Goal: Task Accomplishment & Management: Manage account settings

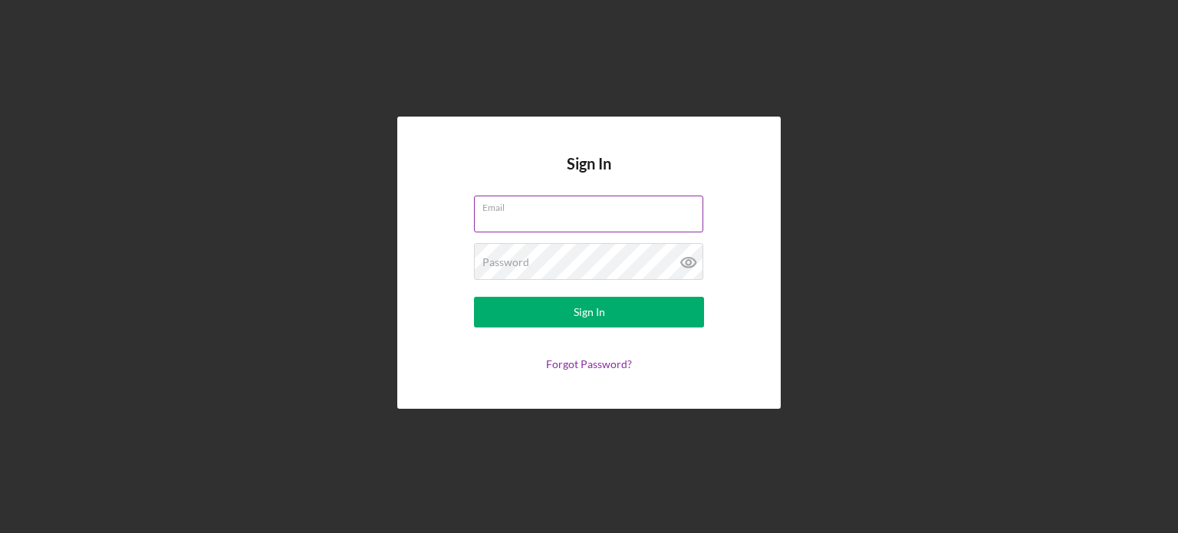
click at [512, 215] on input "Email" at bounding box center [588, 214] width 229 height 37
type input "[EMAIL_ADDRESS][DOMAIN_NAME]"
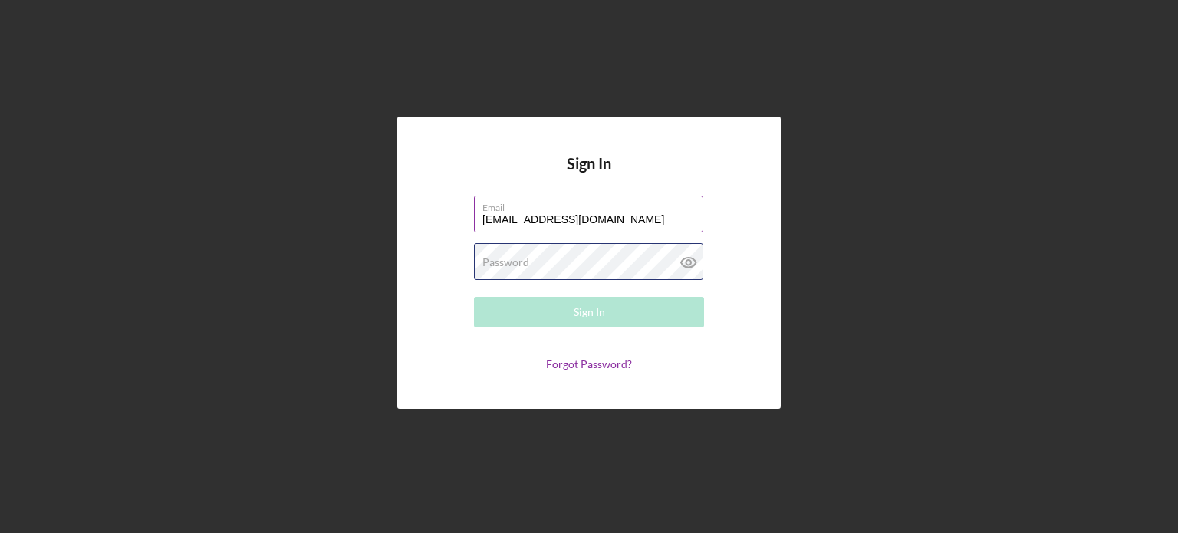
click at [587, 258] on div "Password Required" at bounding box center [589, 262] width 230 height 38
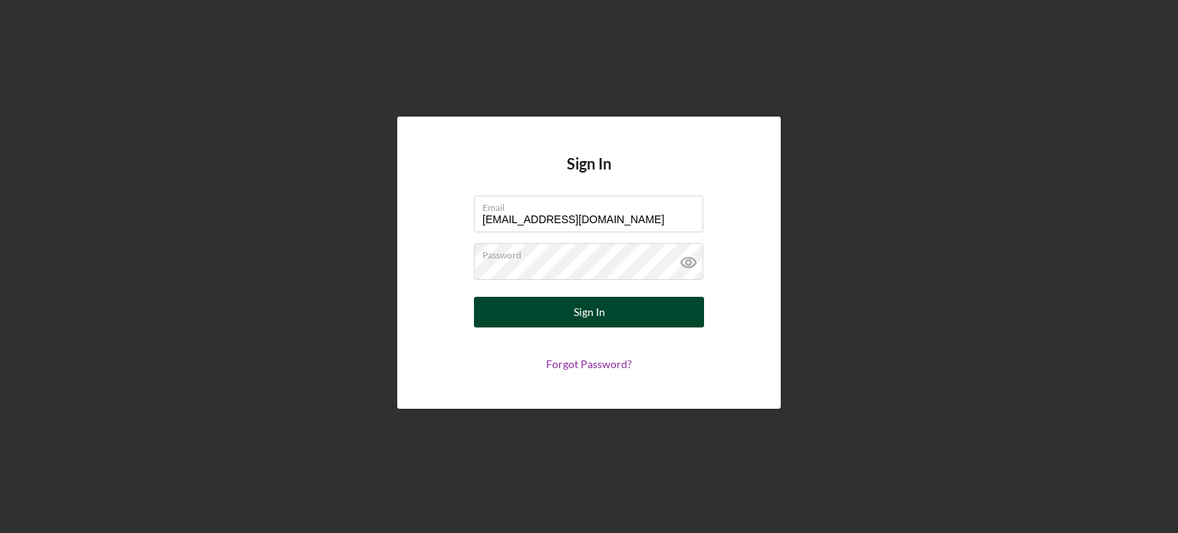
click at [577, 315] on div "Sign In" at bounding box center [588, 312] width 31 height 31
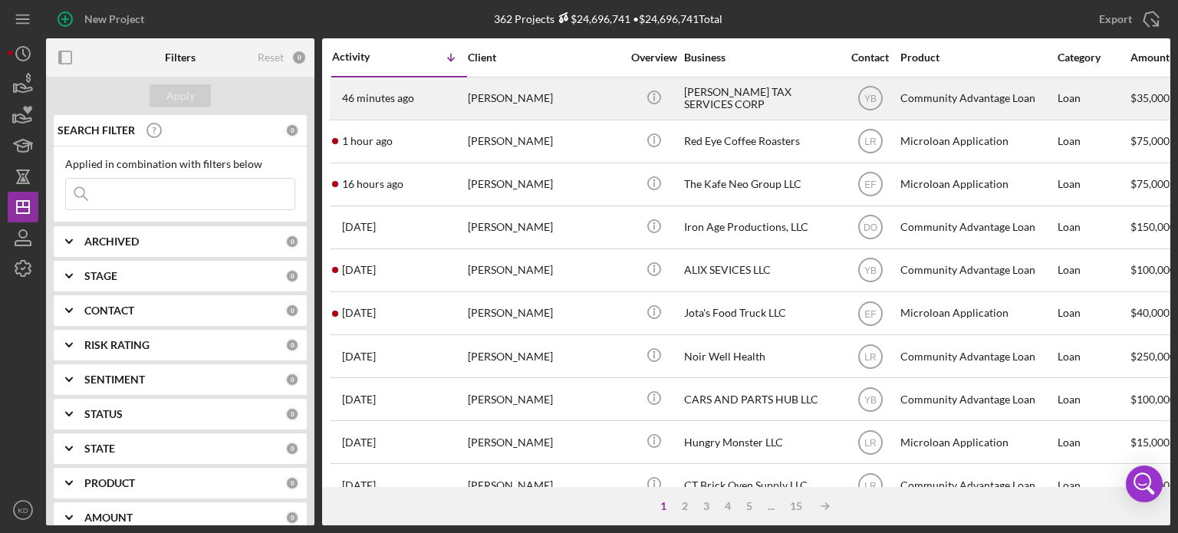
click at [756, 100] on div "[PERSON_NAME] TAX SERVICES CORP" at bounding box center [760, 98] width 153 height 41
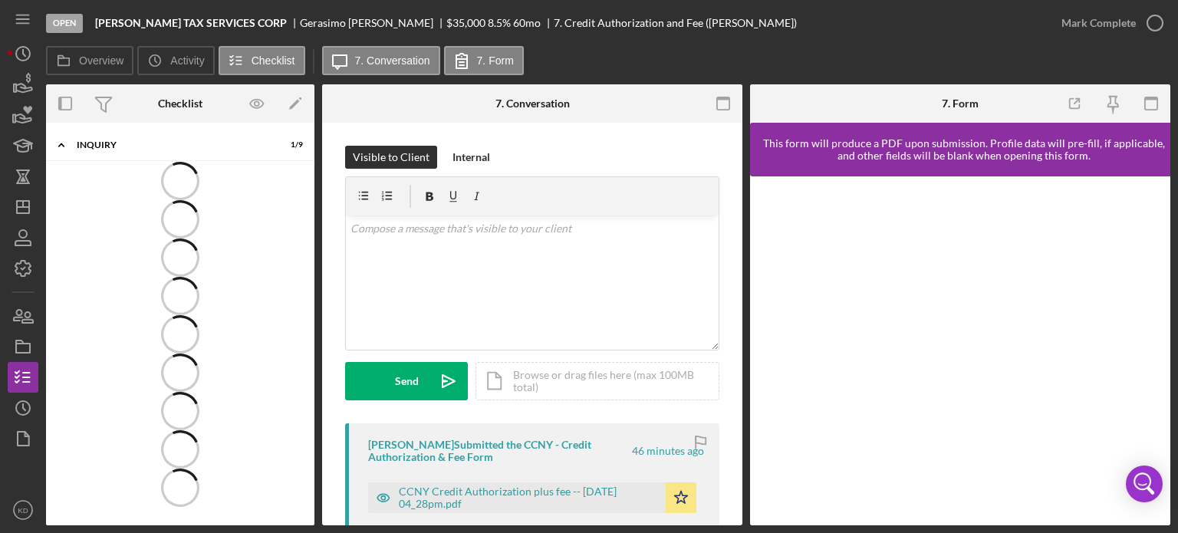
scroll to position [35, 0]
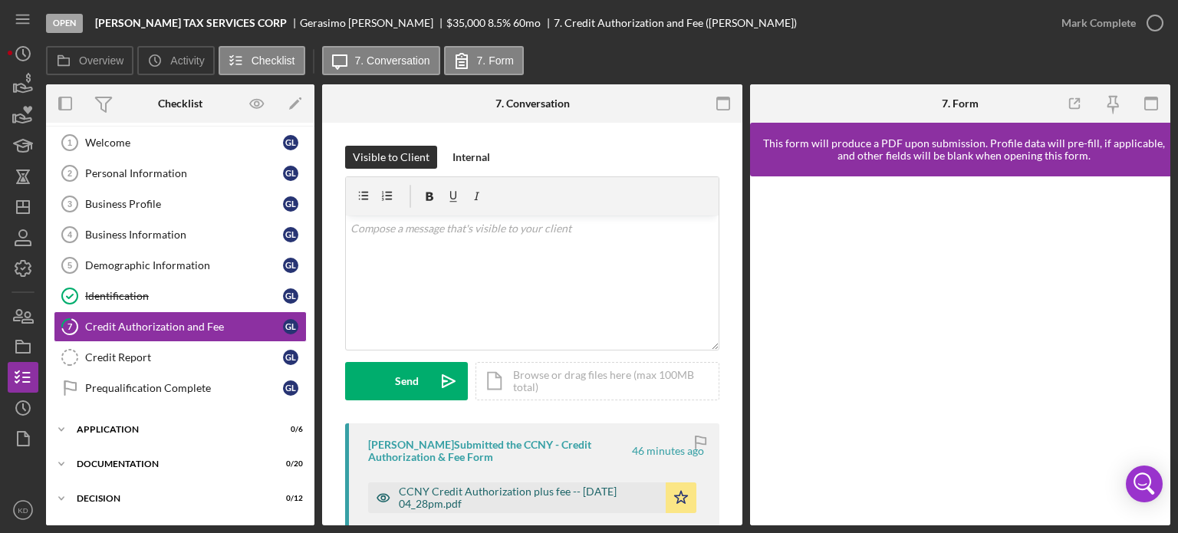
click at [590, 494] on div "CCNY Credit Authorization plus fee -- [DATE] 04_28pm.pdf" at bounding box center [528, 497] width 259 height 25
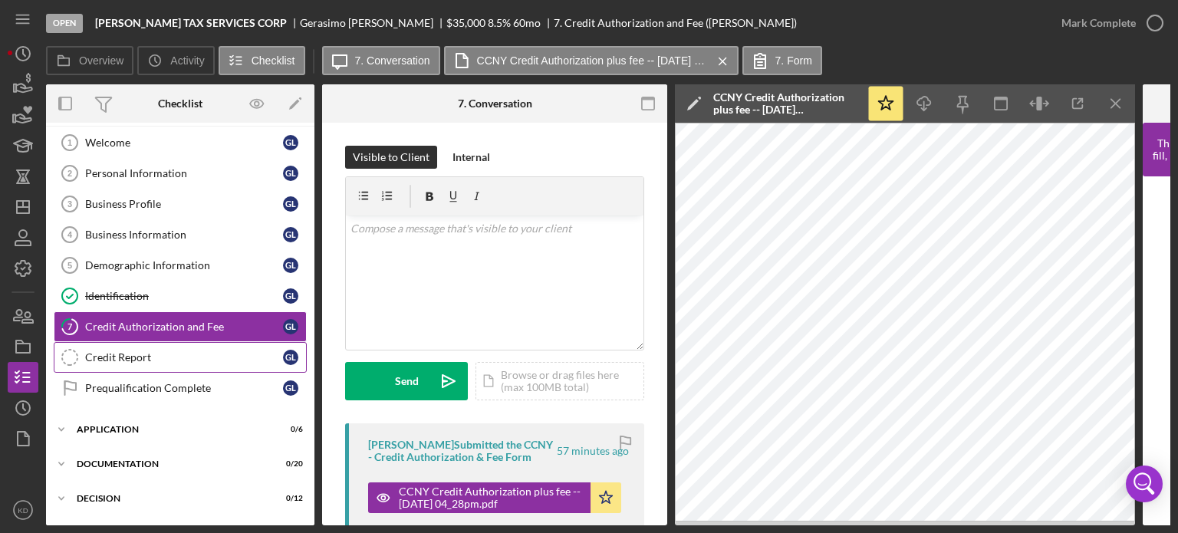
click at [117, 351] on div "Credit Report" at bounding box center [184, 357] width 198 height 12
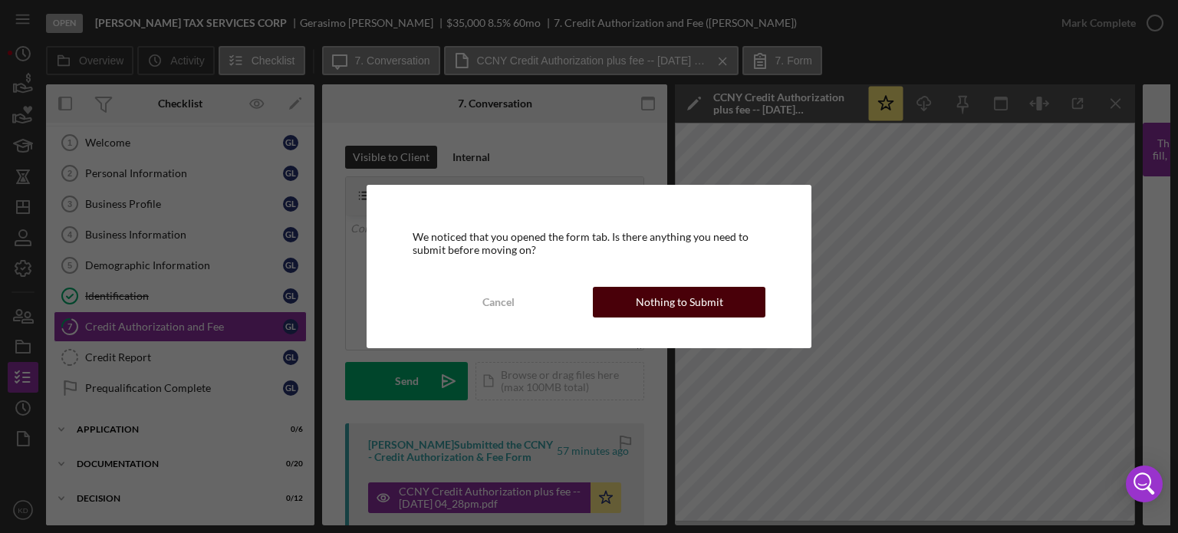
click at [708, 304] on div "Nothing to Submit" at bounding box center [679, 302] width 87 height 31
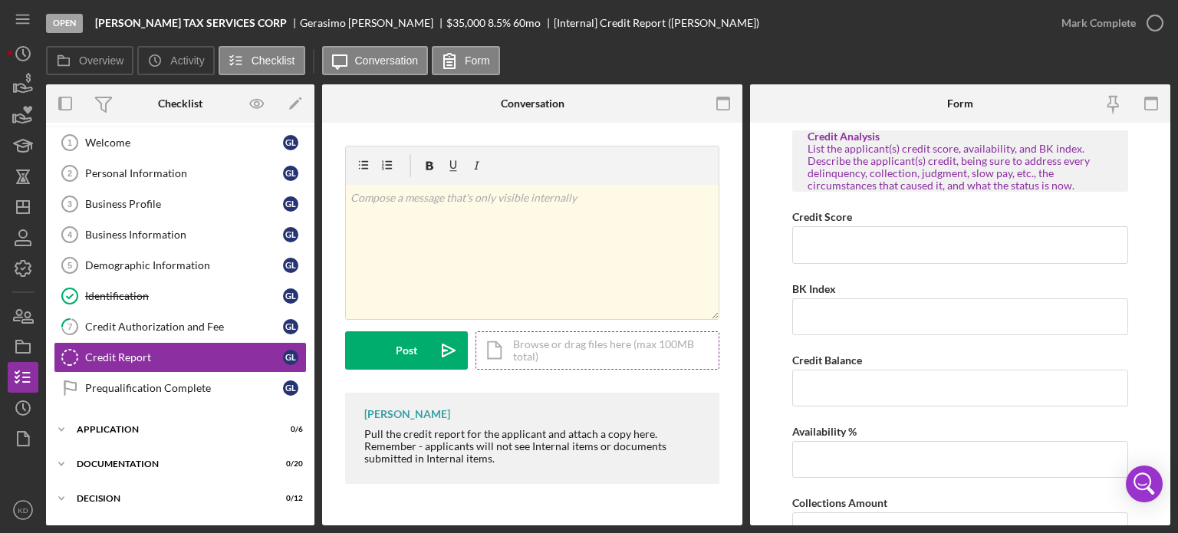
click at [535, 343] on div "Icon/Document Browse or drag files here (max 100MB total) Tap to choose files o…" at bounding box center [597, 350] width 244 height 38
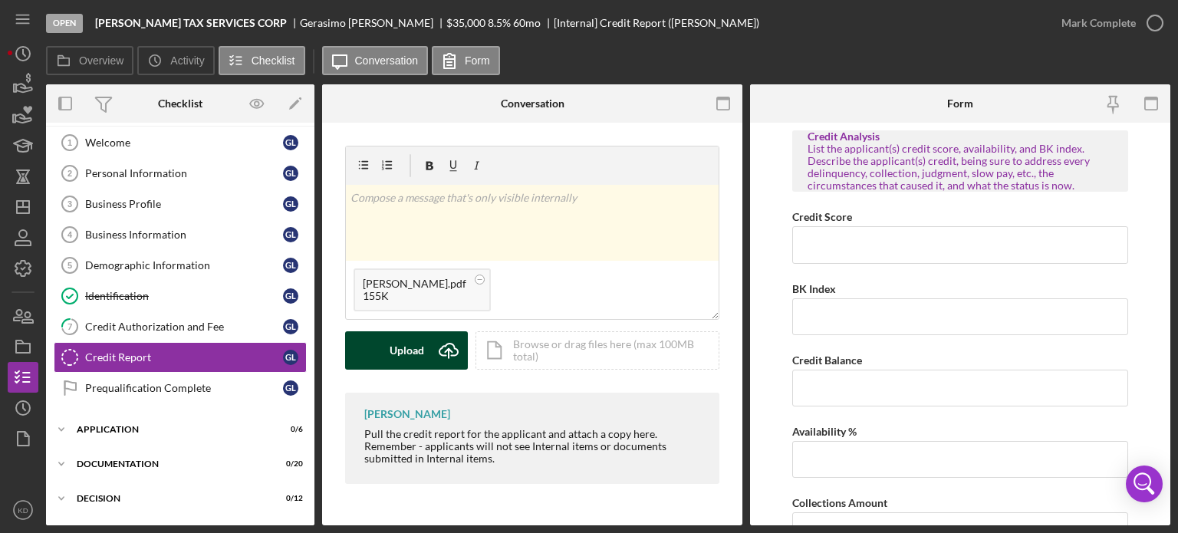
click at [413, 347] on div "Upload" at bounding box center [406, 350] width 35 height 38
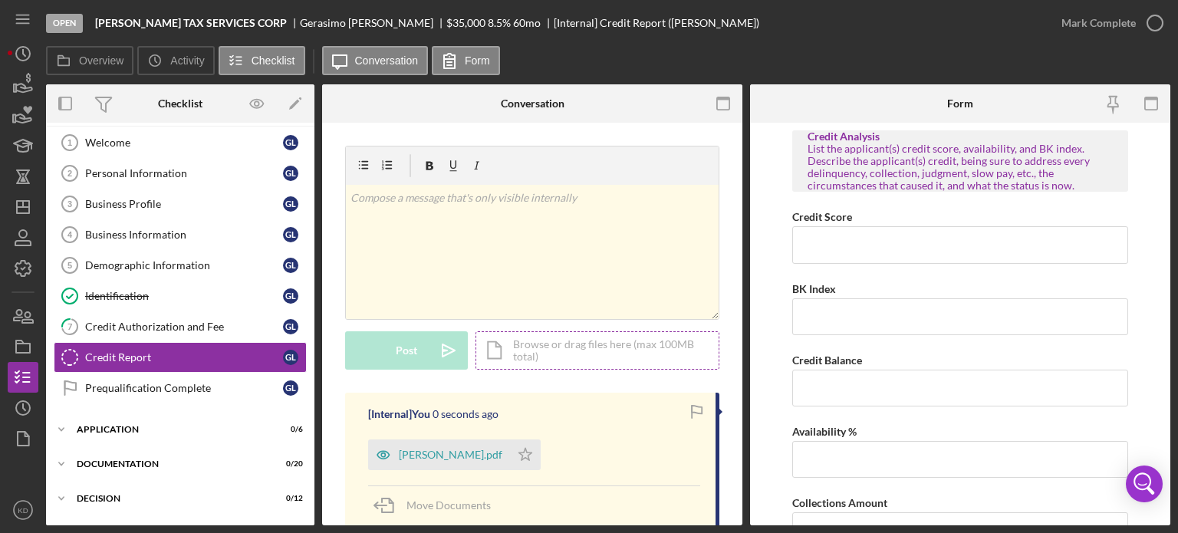
click at [569, 353] on div "Icon/Document Browse or drag files here (max 100MB total) Tap to choose files o…" at bounding box center [597, 350] width 244 height 38
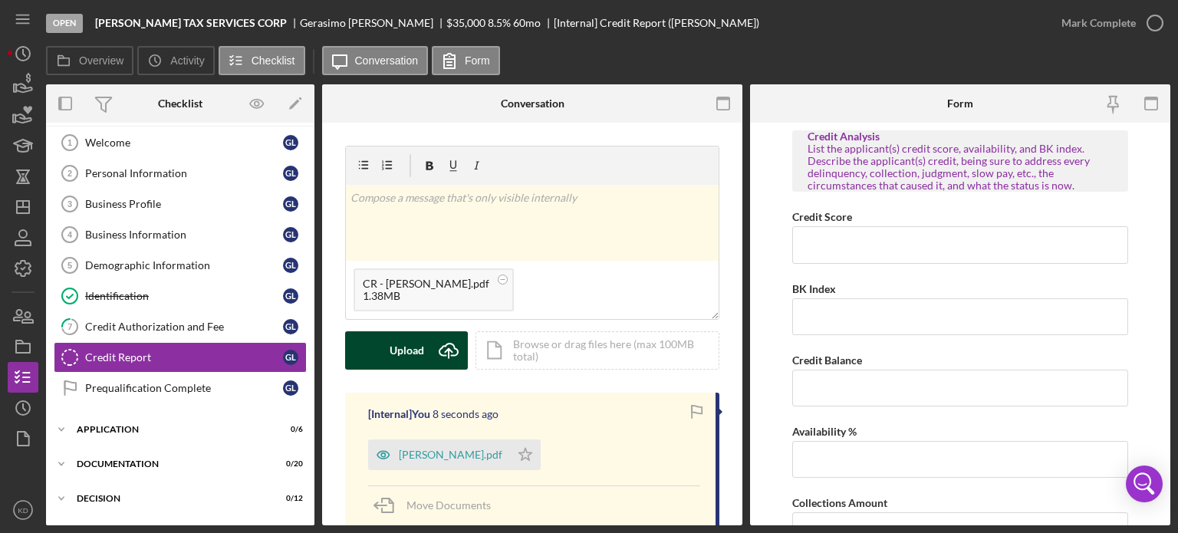
click at [409, 348] on div "Upload" at bounding box center [406, 350] width 35 height 38
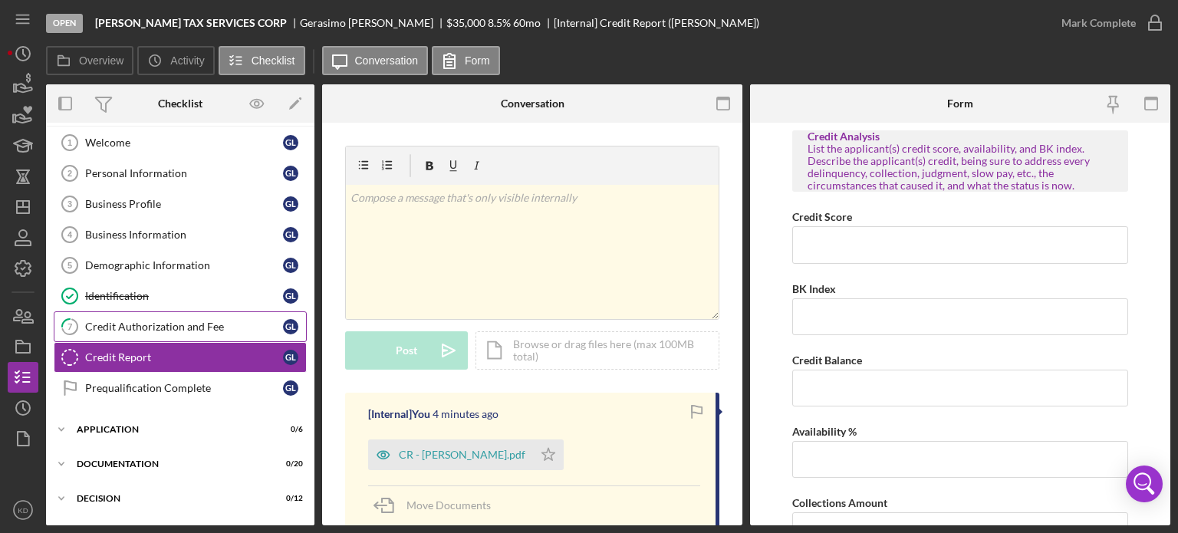
click at [107, 320] on div "Credit Authorization and Fee" at bounding box center [184, 326] width 198 height 12
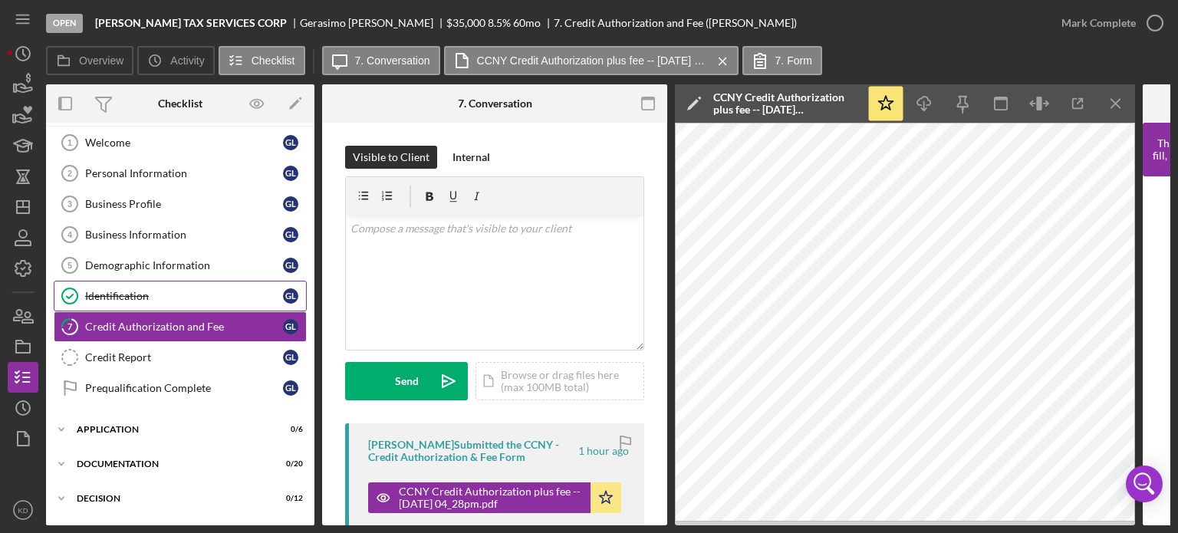
click at [120, 291] on div "Identification" at bounding box center [184, 296] width 198 height 12
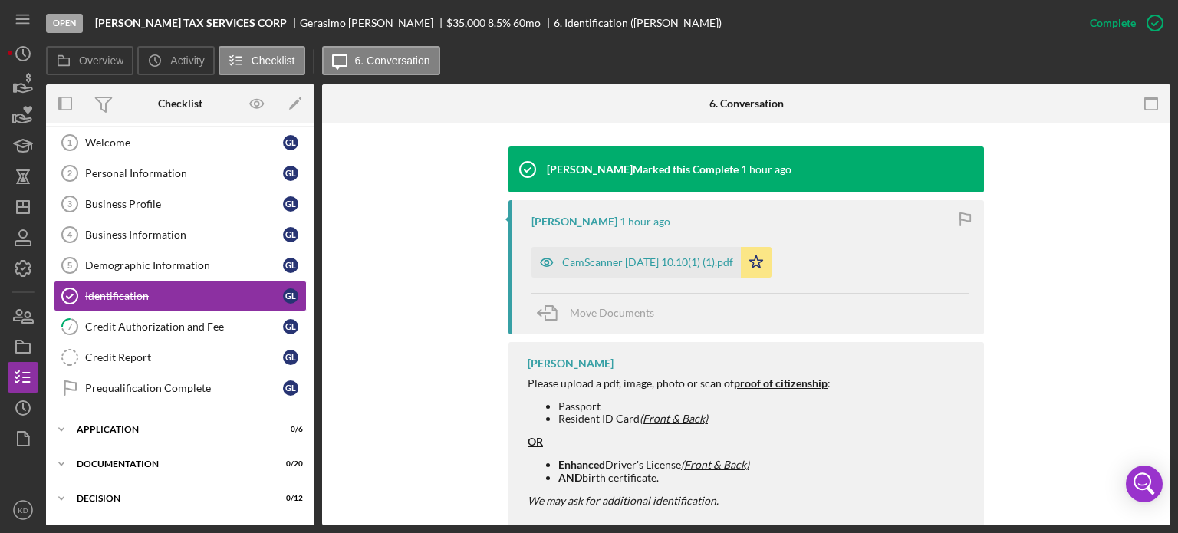
scroll to position [518, 0]
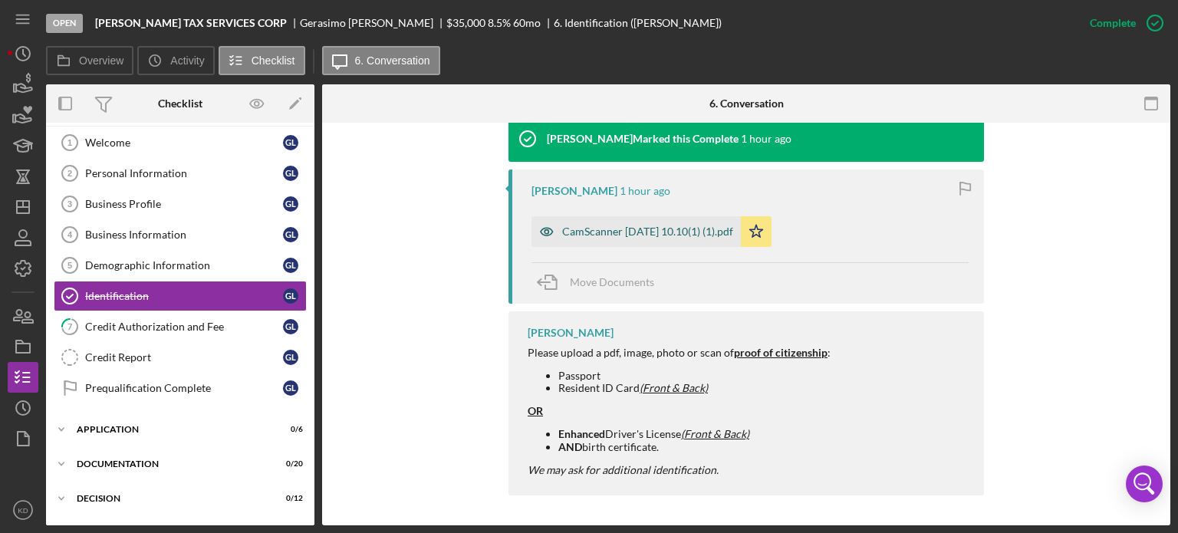
click at [590, 228] on div "CamScanner [DATE] 10.10(1) (1).pdf" at bounding box center [647, 231] width 171 height 12
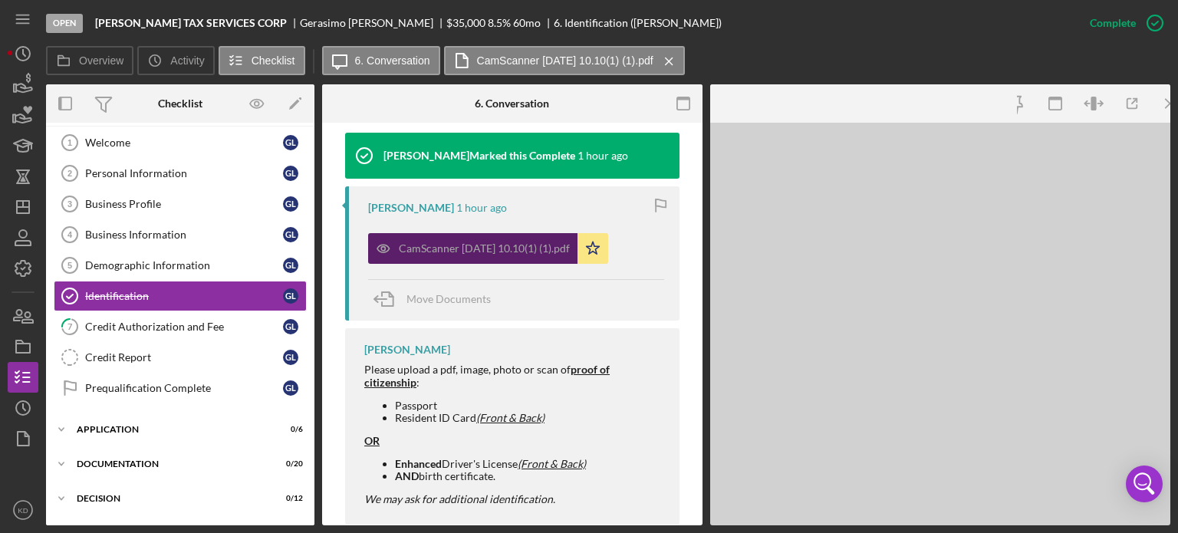
scroll to position [535, 0]
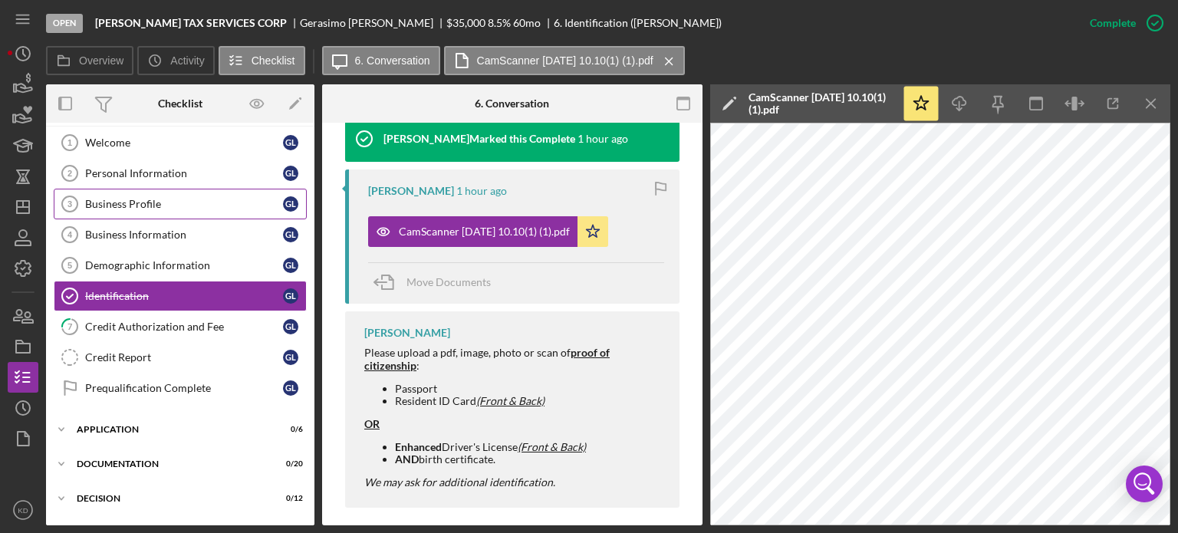
click at [147, 203] on div "Business Profile" at bounding box center [184, 204] width 198 height 12
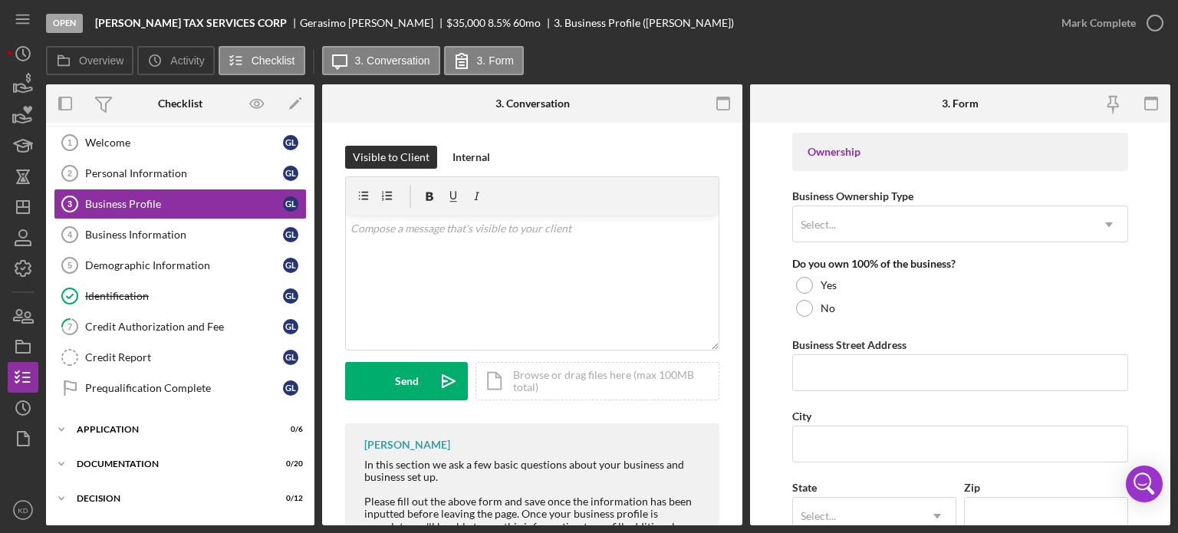
scroll to position [1058, 0]
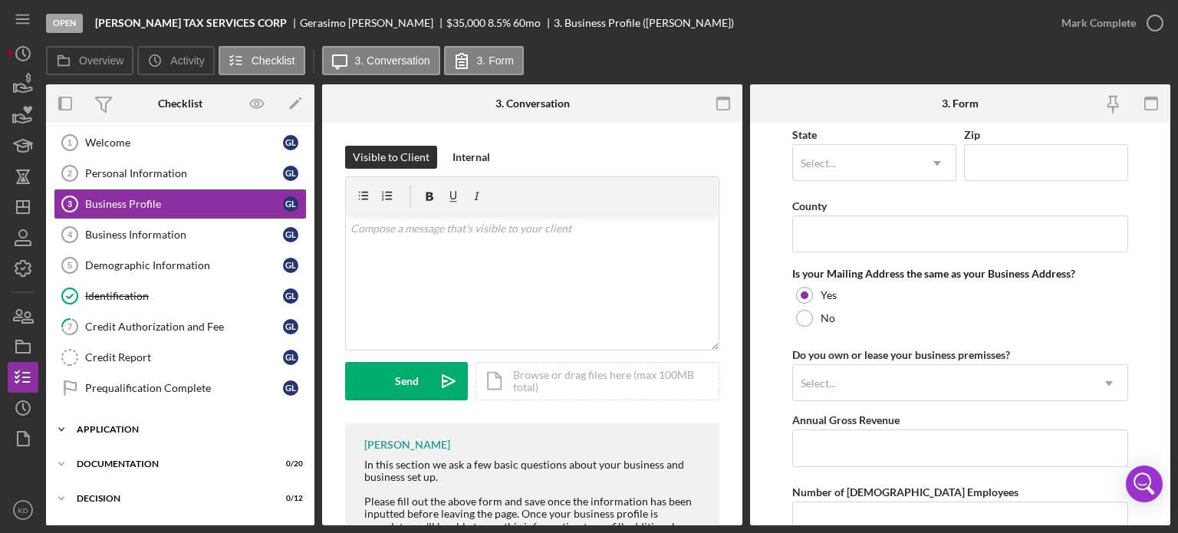
click at [58, 422] on icon "Icon/Expander" at bounding box center [61, 429] width 31 height 31
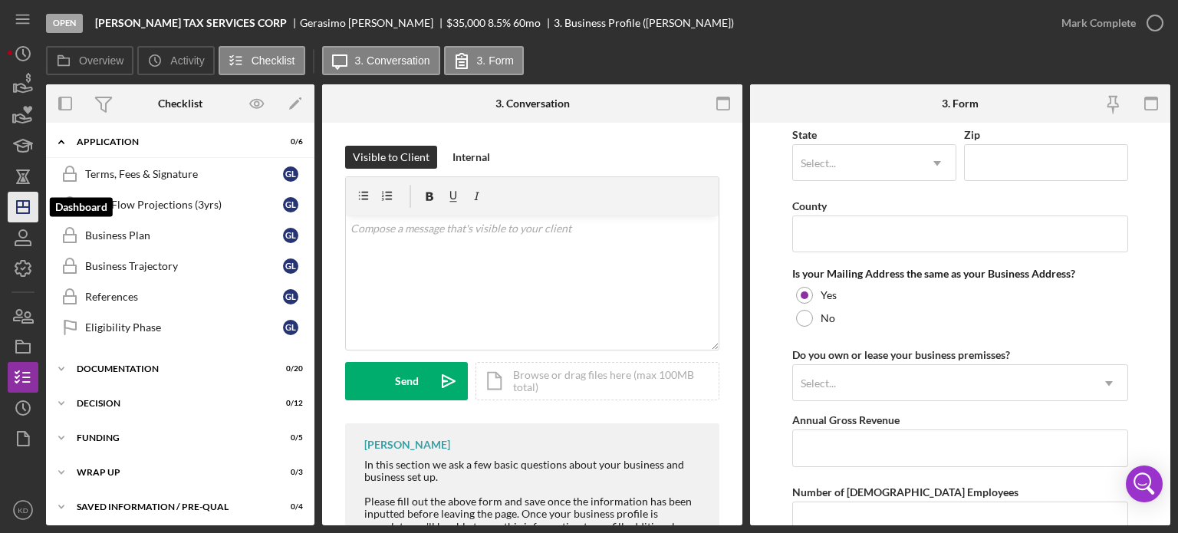
click at [25, 202] on icon "Icon/Dashboard" at bounding box center [23, 207] width 38 height 38
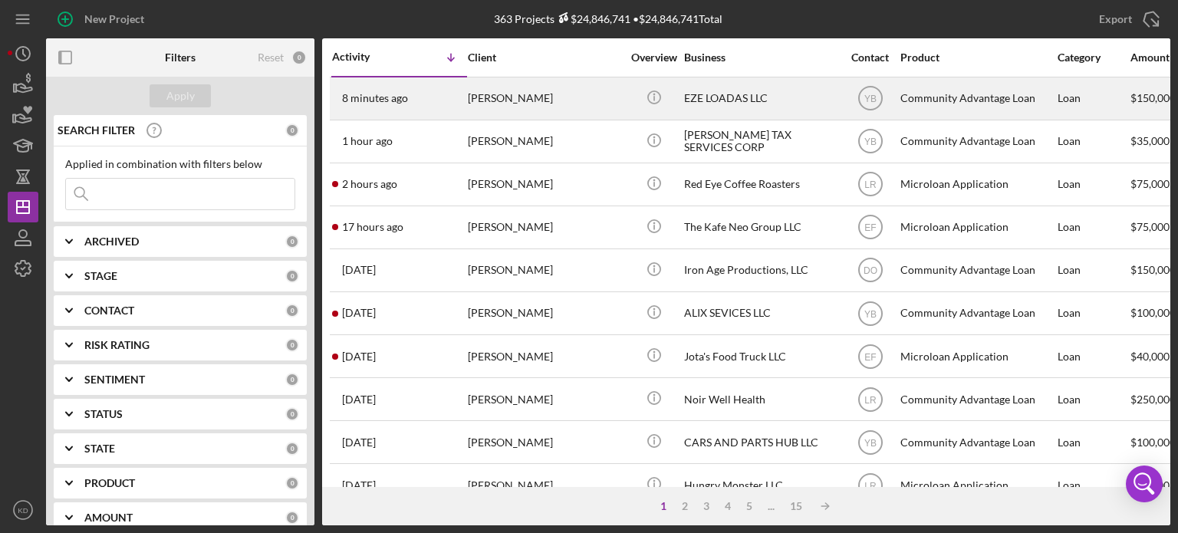
click at [512, 94] on div "[PERSON_NAME]" at bounding box center [544, 98] width 153 height 41
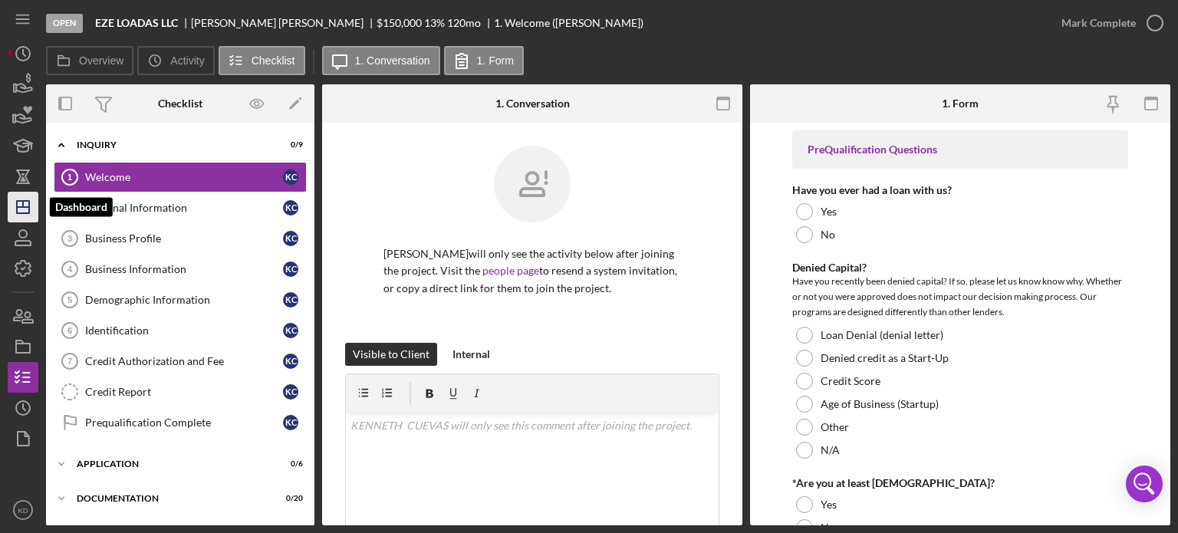
click at [33, 200] on icon "Icon/Dashboard" at bounding box center [23, 207] width 38 height 38
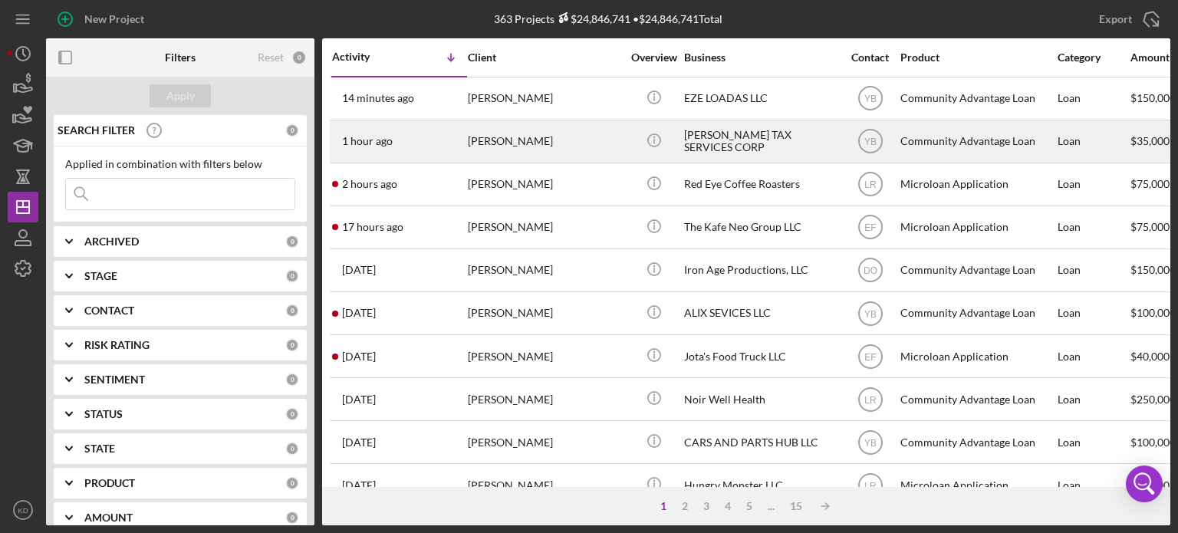
click at [758, 137] on div "[PERSON_NAME] TAX SERVICES CORP" at bounding box center [760, 141] width 153 height 41
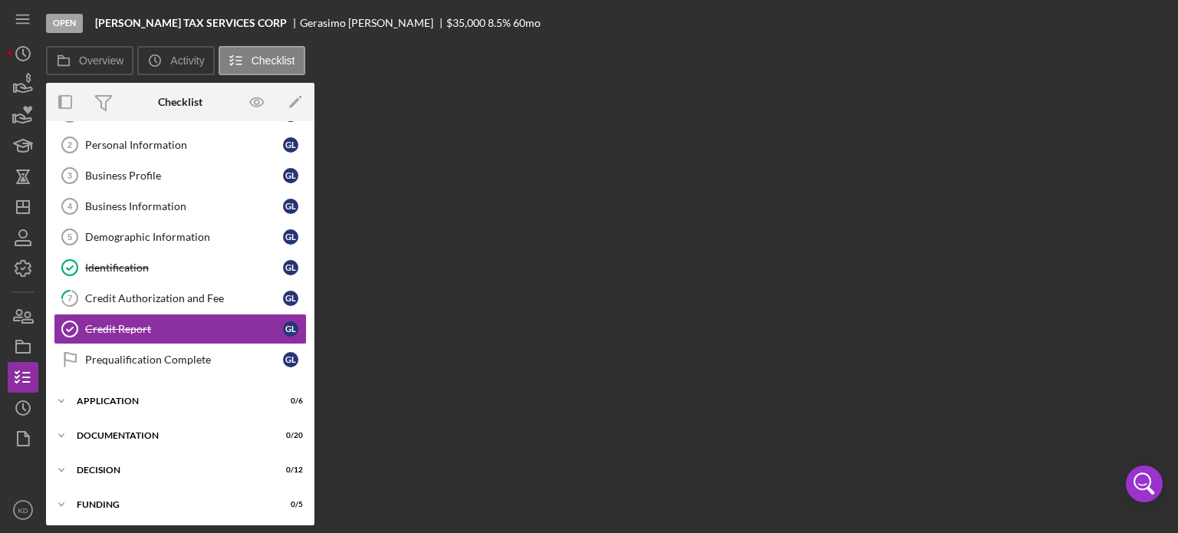
scroll to position [64, 0]
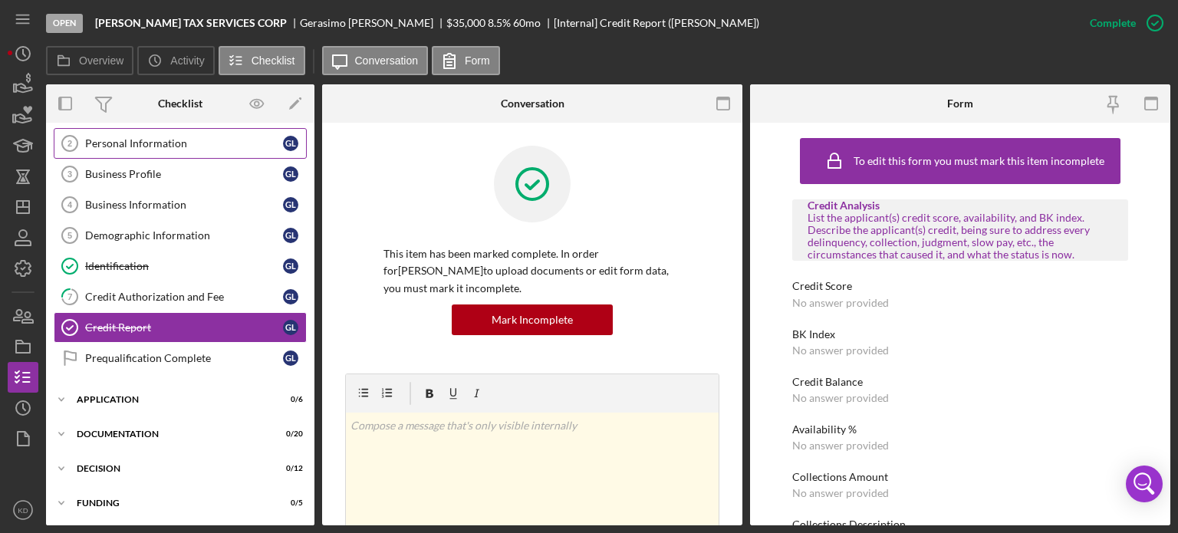
click at [135, 146] on div "Personal Information" at bounding box center [184, 143] width 198 height 12
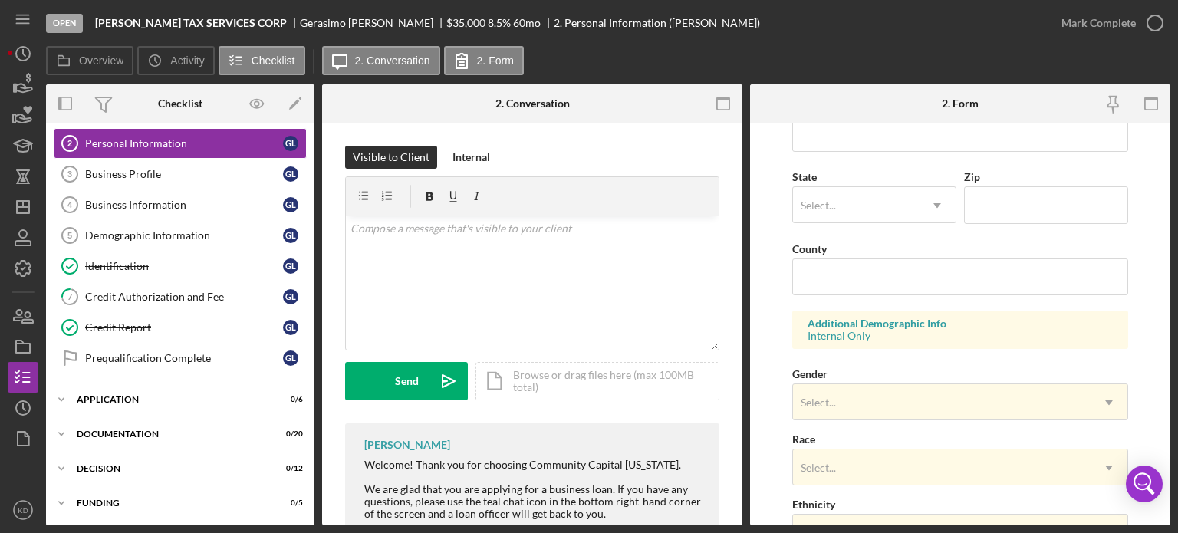
scroll to position [492, 0]
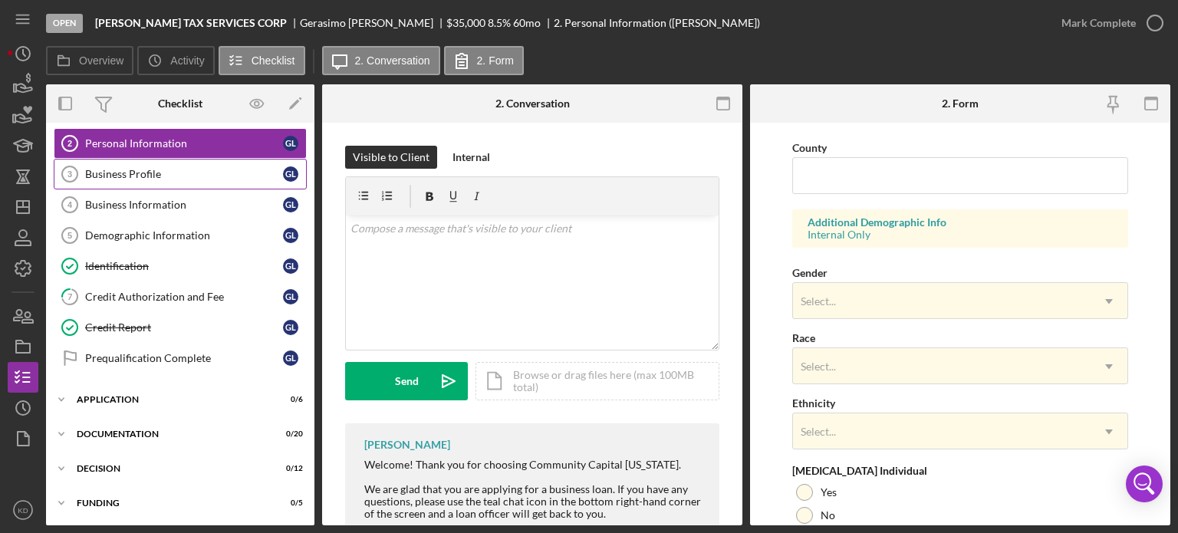
click at [113, 173] on div "Business Profile" at bounding box center [184, 174] width 198 height 12
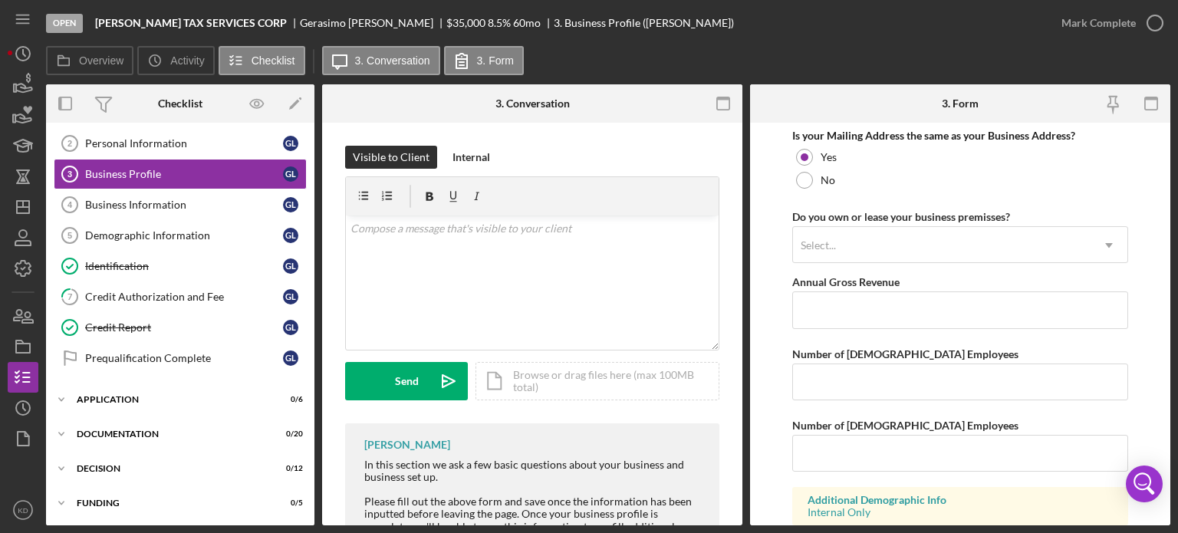
scroll to position [1294, 0]
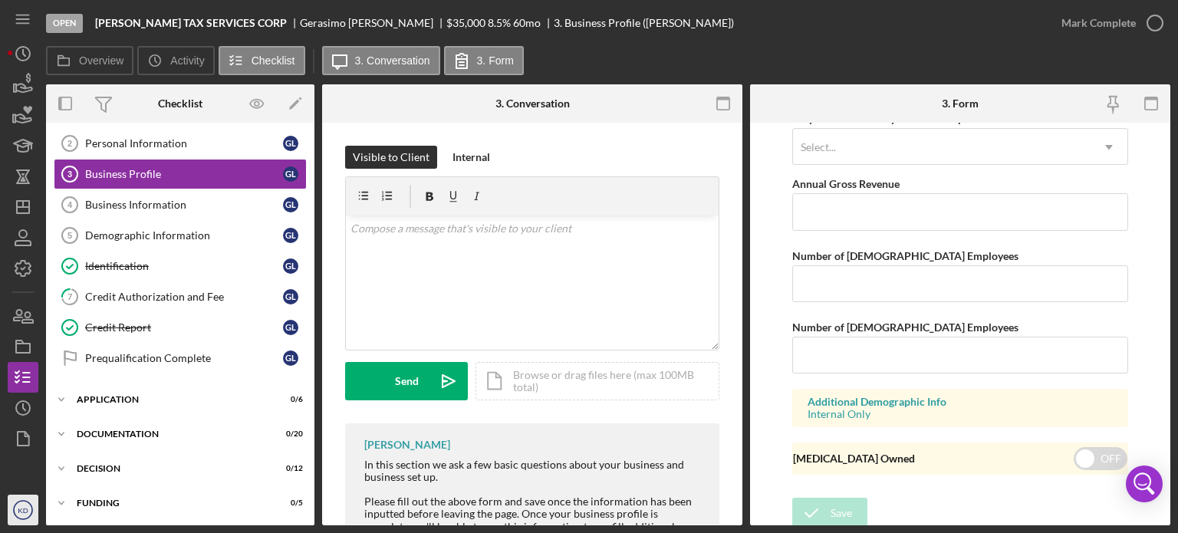
click at [31, 513] on circle "button" at bounding box center [23, 510] width 18 height 18
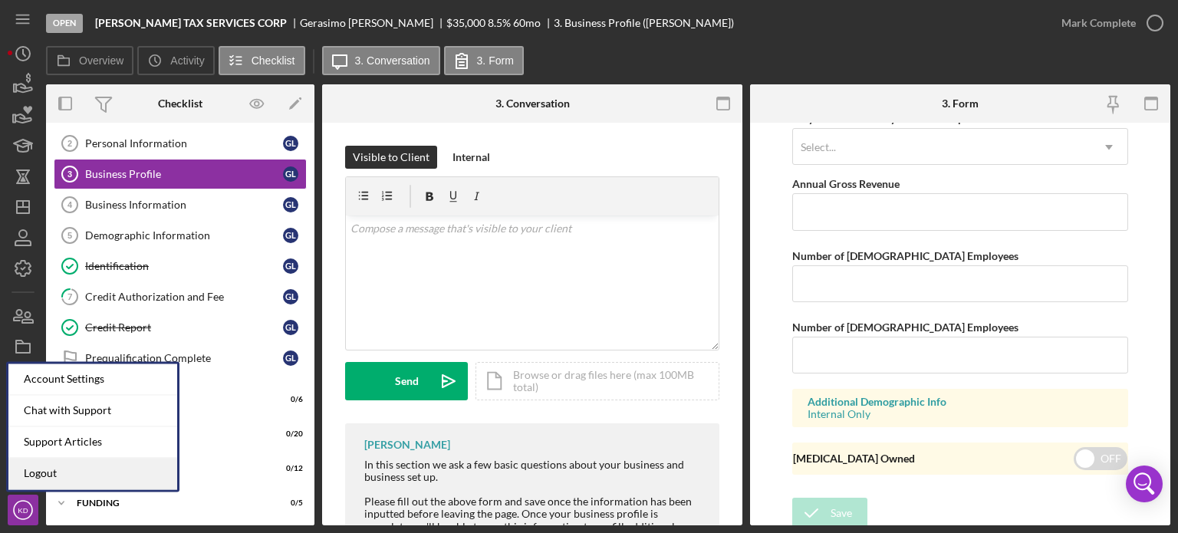
click at [44, 470] on link "Logout" at bounding box center [92, 473] width 169 height 31
